Goal: Information Seeking & Learning: Learn about a topic

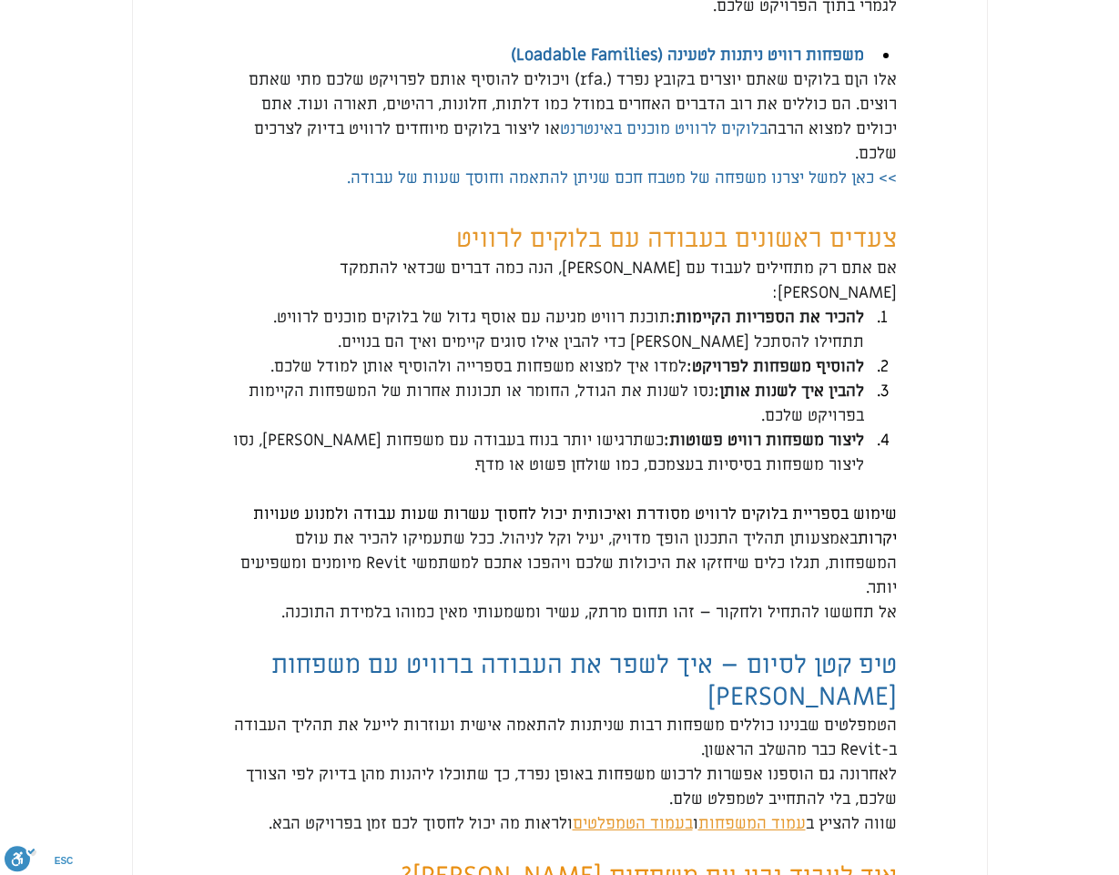
scroll to position [4007, 0]
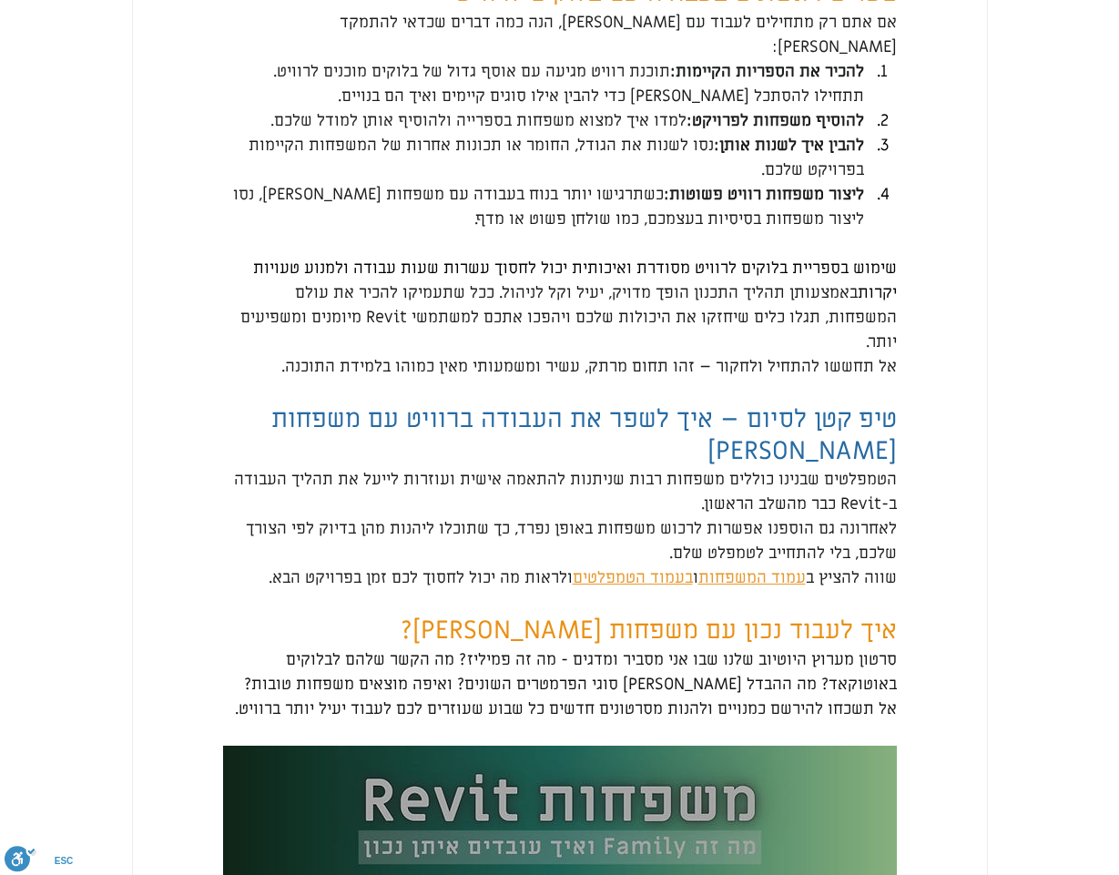
click at [759, 574] on span "עמוד המשפחות" at bounding box center [752, 577] width 107 height 21
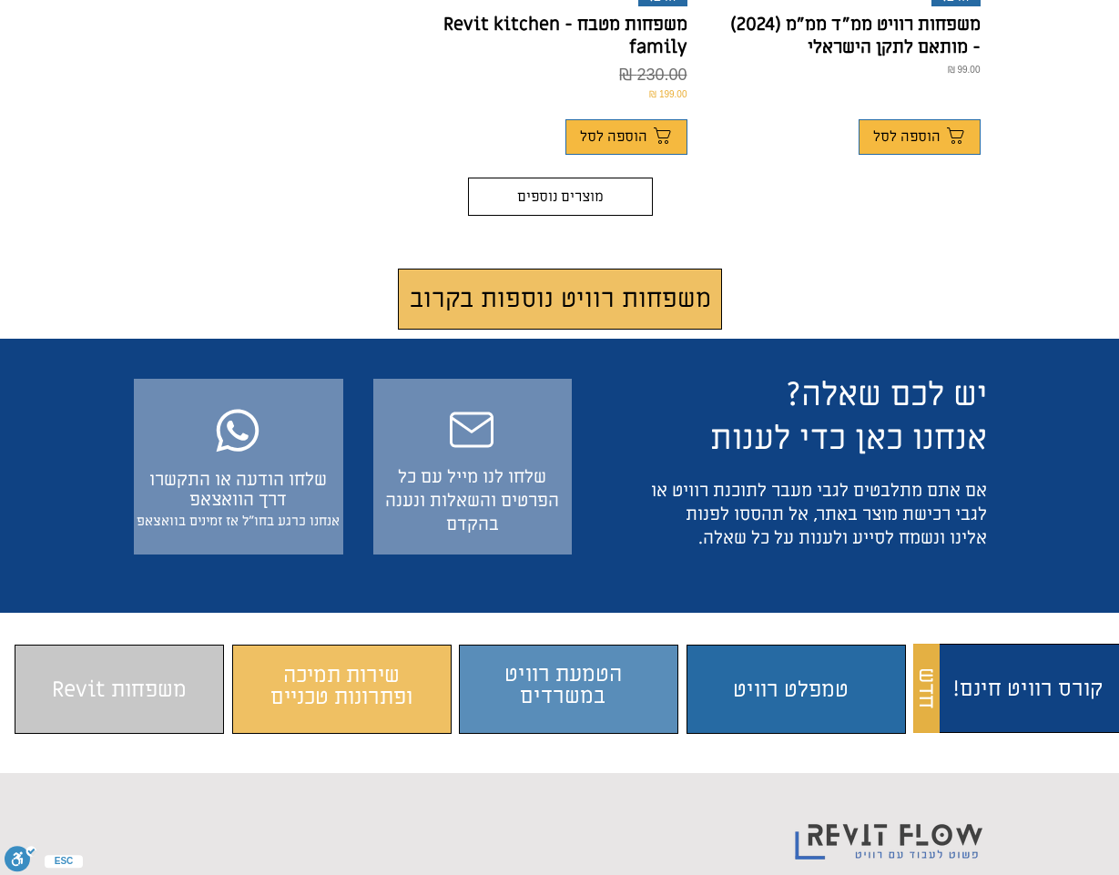
scroll to position [1639, 0]
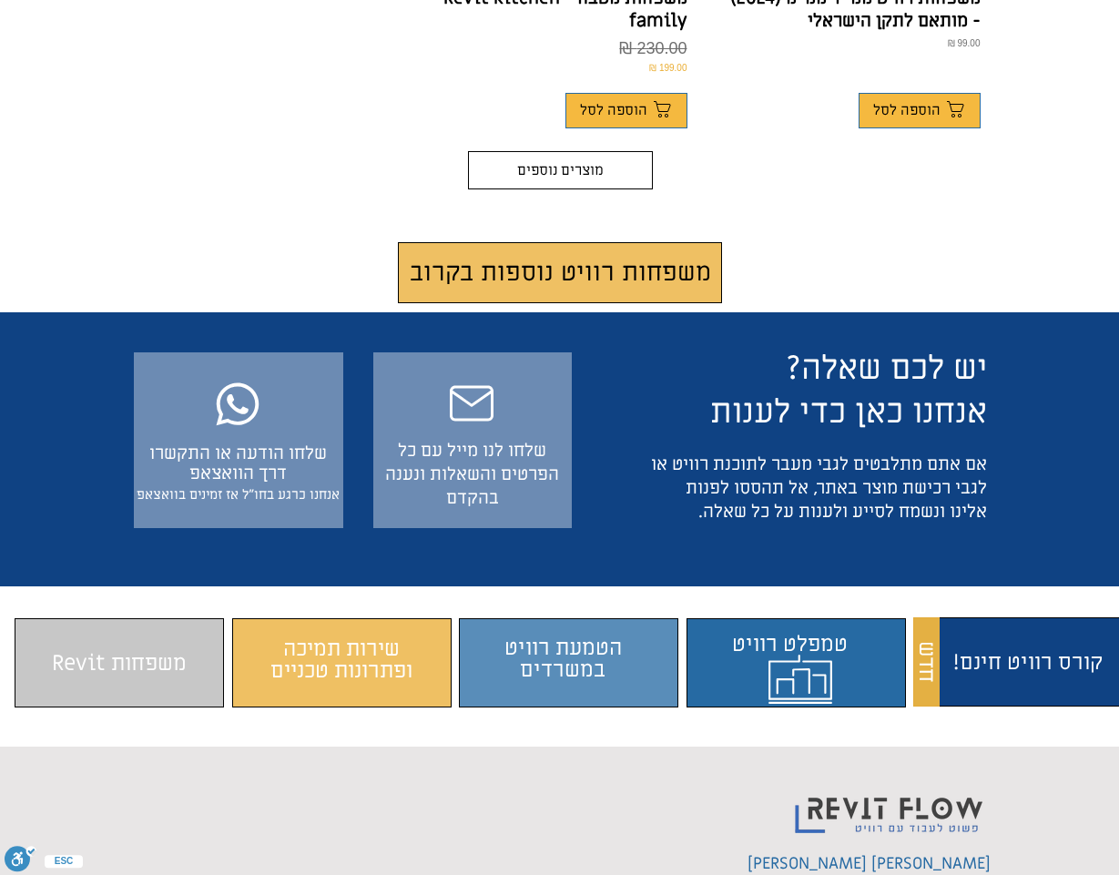
click at [779, 628] on span "התוכן משתנה כשעוברים עם העכבר" at bounding box center [795, 663] width 209 height 71
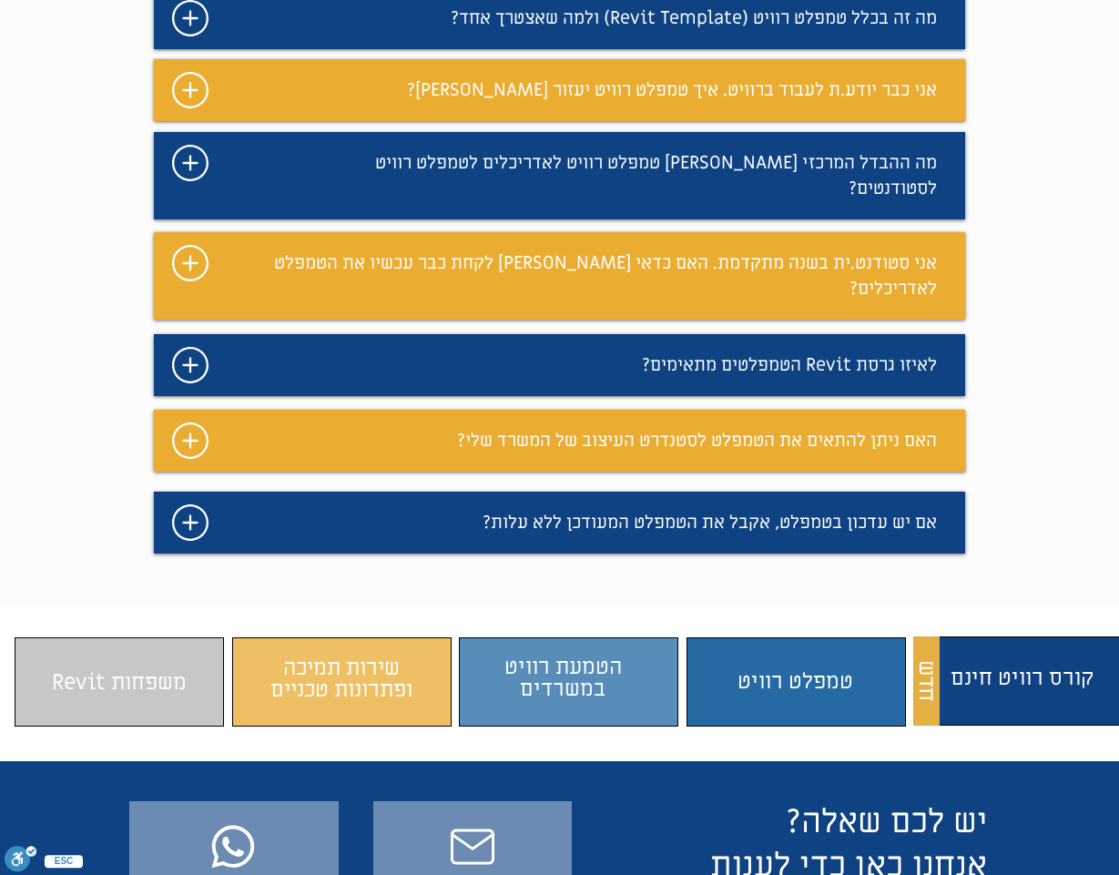
scroll to position [1628, 0]
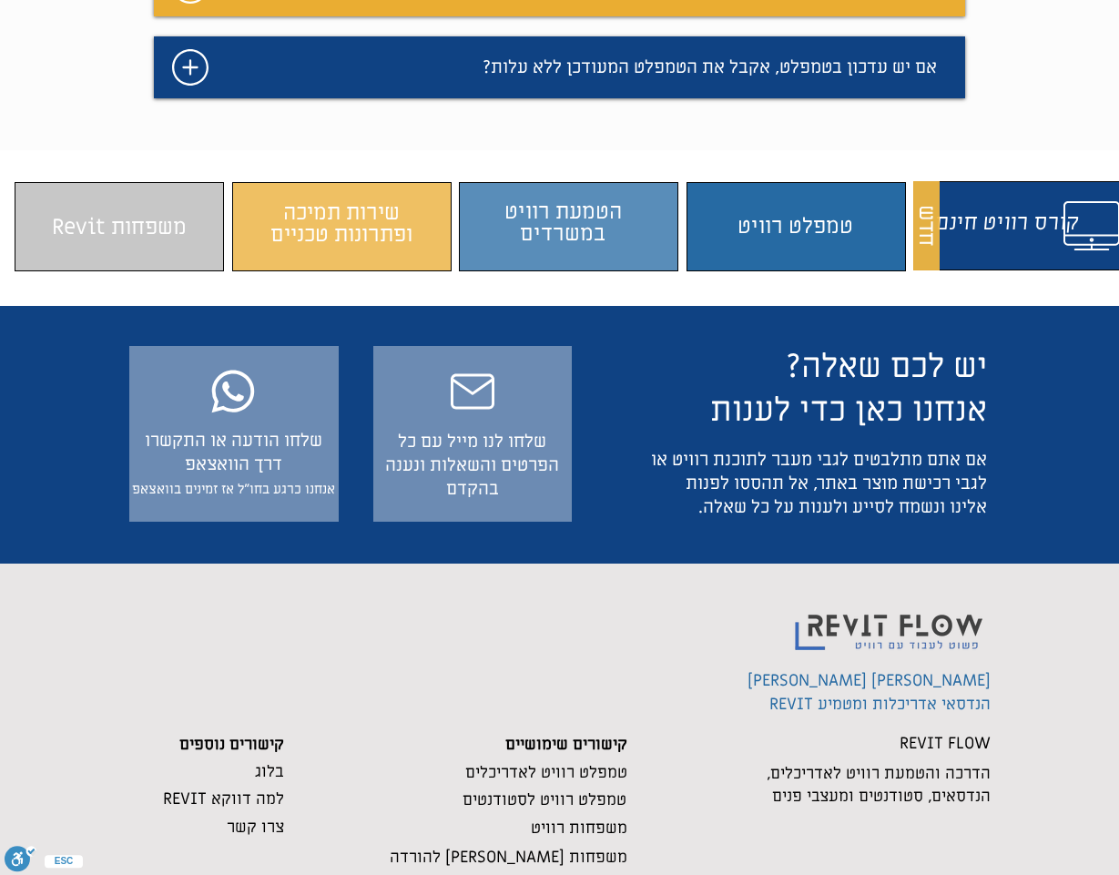
click at [1007, 192] on span "התוכן משתנה כשעוברים עם העכבר" at bounding box center [1022, 227] width 209 height 71
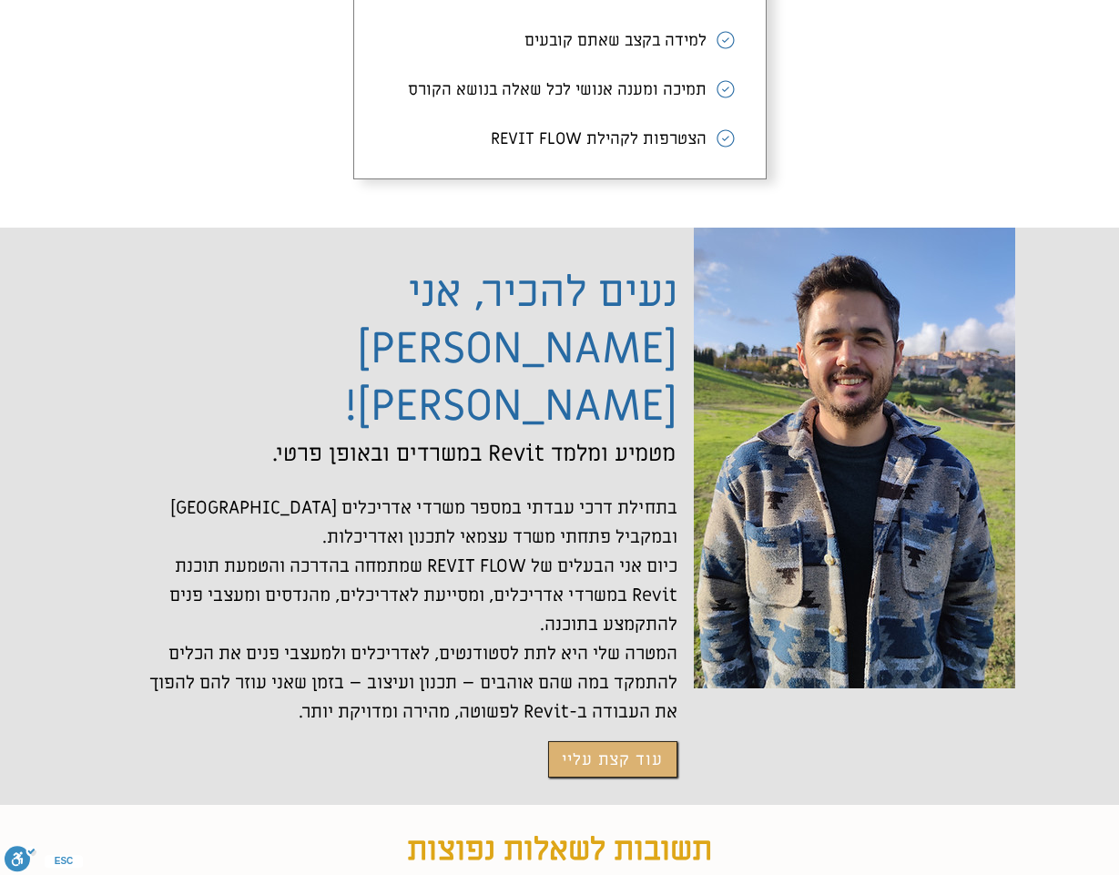
scroll to position [4088, 0]
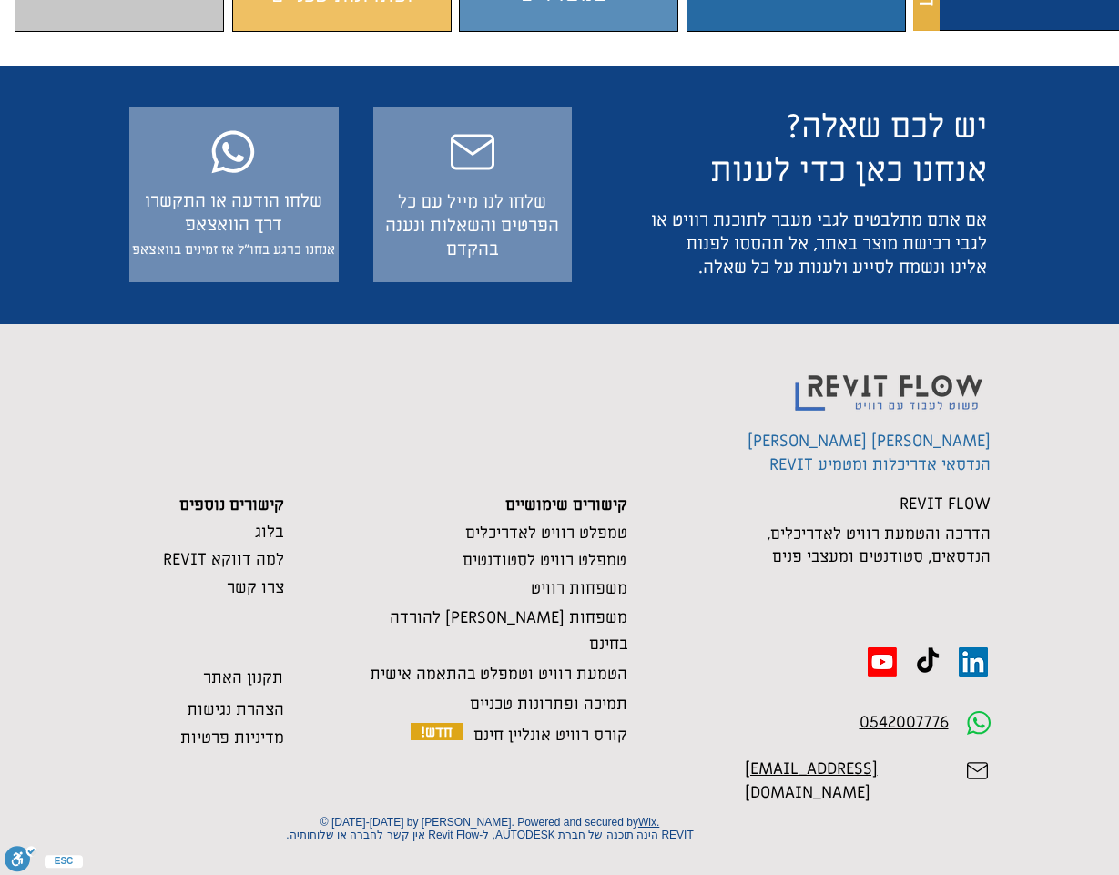
scroll to position [1628, 0]
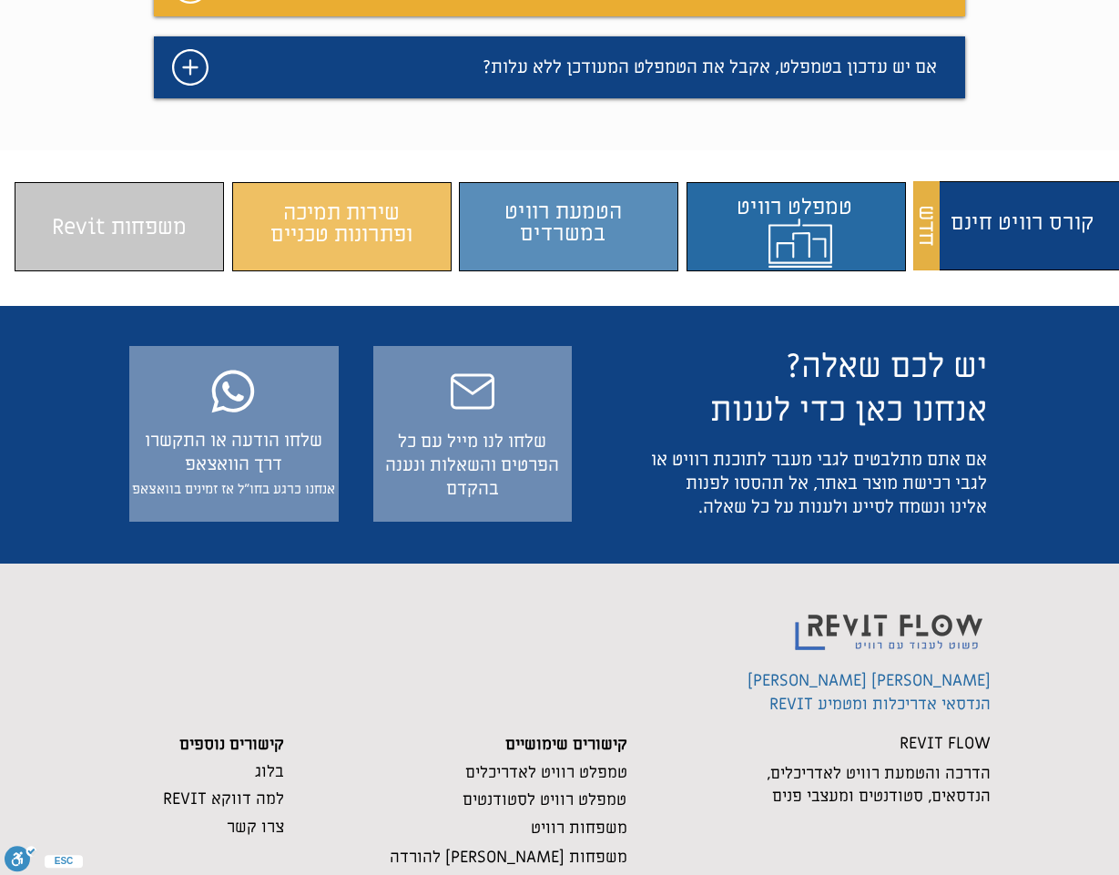
click at [754, 188] on span "התוכן משתנה כשעוברים עם העכבר" at bounding box center [801, 223] width 209 height 71
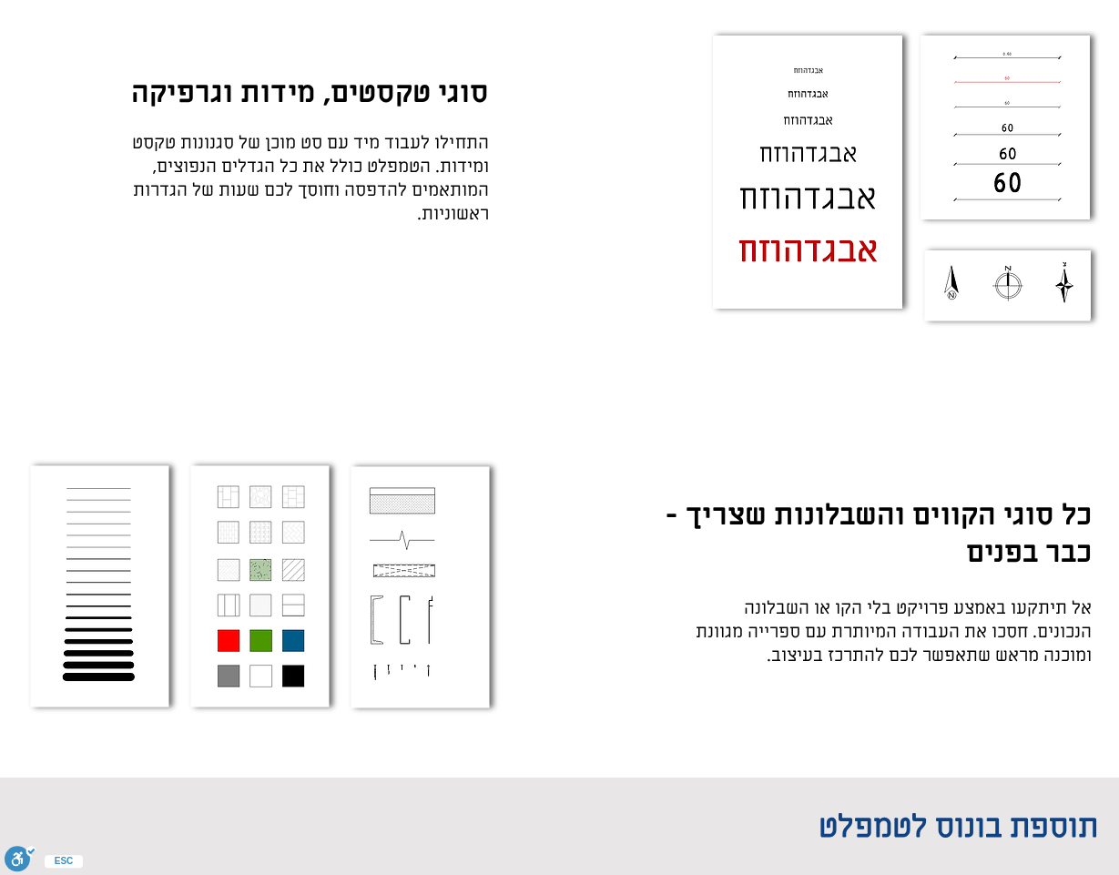
scroll to position [4634, 0]
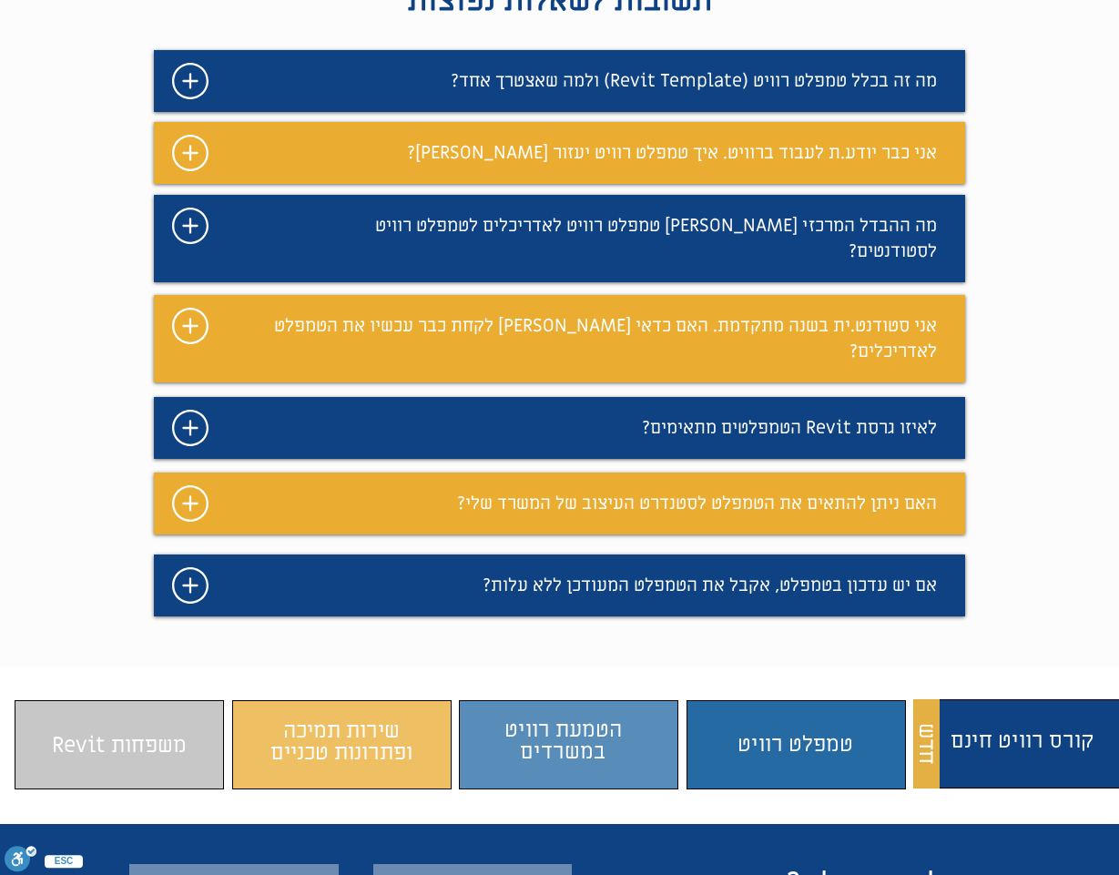
scroll to position [1082, 0]
